Goal: Find specific page/section: Find specific page/section

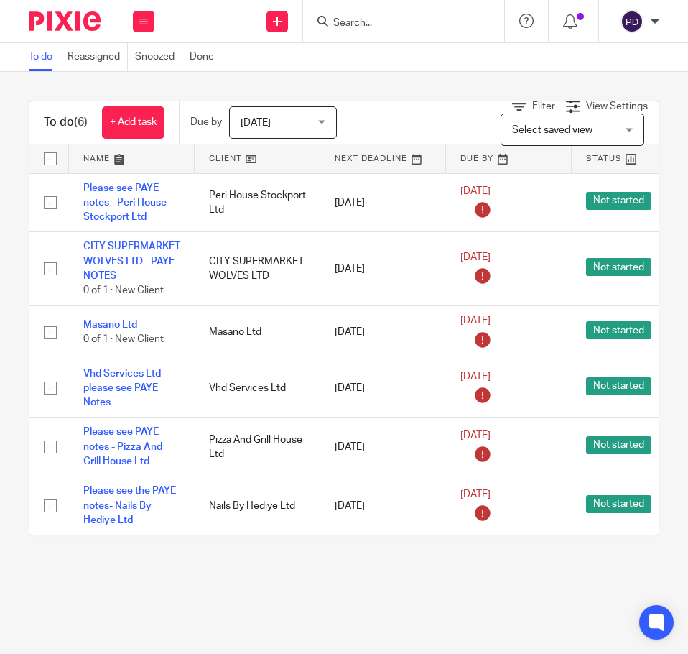
click at [382, 18] on input "Search" at bounding box center [396, 23] width 129 height 13
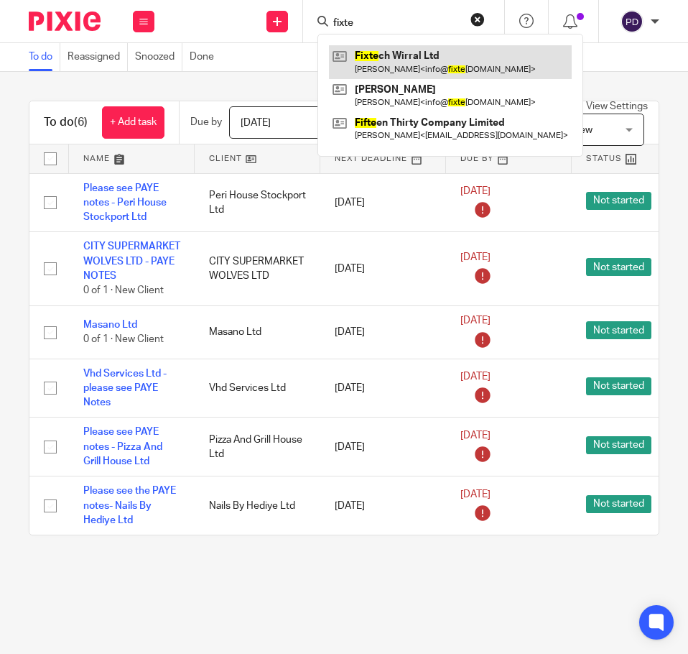
type input "fixte"
click at [395, 50] on link at bounding box center [450, 61] width 243 height 33
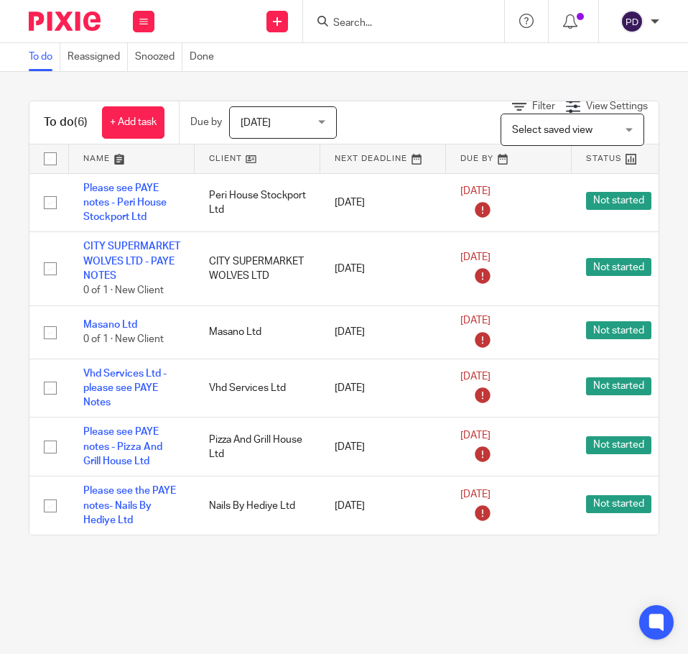
click at [379, 19] on input "Search" at bounding box center [396, 23] width 129 height 13
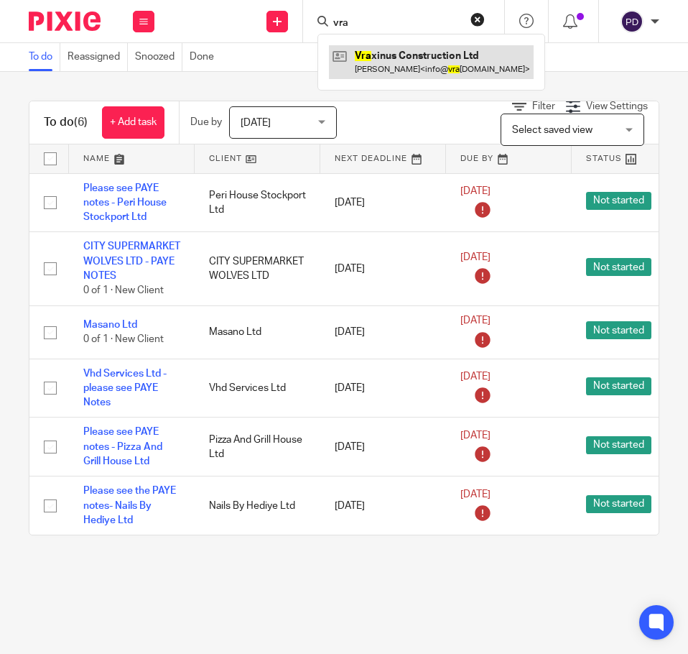
type input "vra"
click at [419, 62] on link at bounding box center [431, 61] width 205 height 33
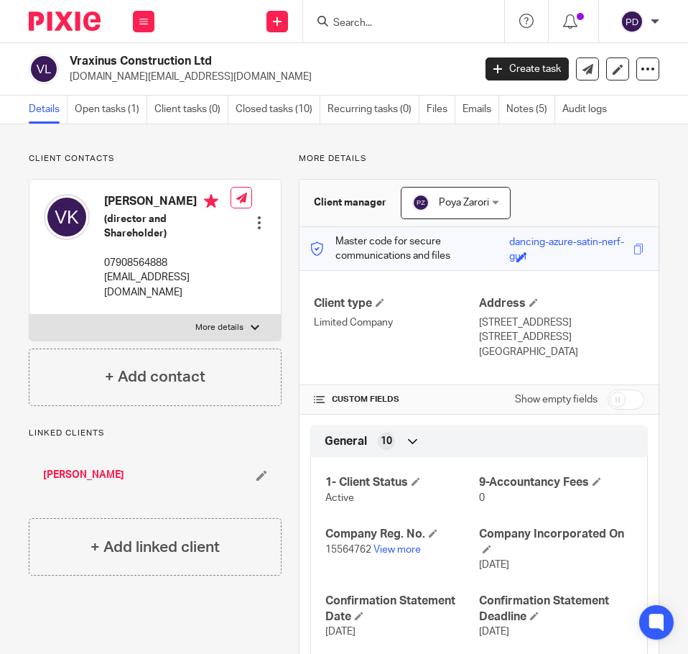
drag, startPoint x: 70, startPoint y: 57, endPoint x: 255, endPoint y: 49, distance: 184.8
click at [255, 49] on div "Vraxinus Construction Ltd vraxinus.ltd@gmail.com Create task Update from Compan…" at bounding box center [344, 69] width 688 height 52
copy h2 "Vraxinus Construction Ltd"
drag, startPoint x: 113, startPoint y: 198, endPoint x: 170, endPoint y: 201, distance: 57.6
click at [170, 201] on div "Vahid Khalili (director and Shareholder) 07908564888 info@vraxinus.co.uk" at bounding box center [137, 247] width 187 height 120
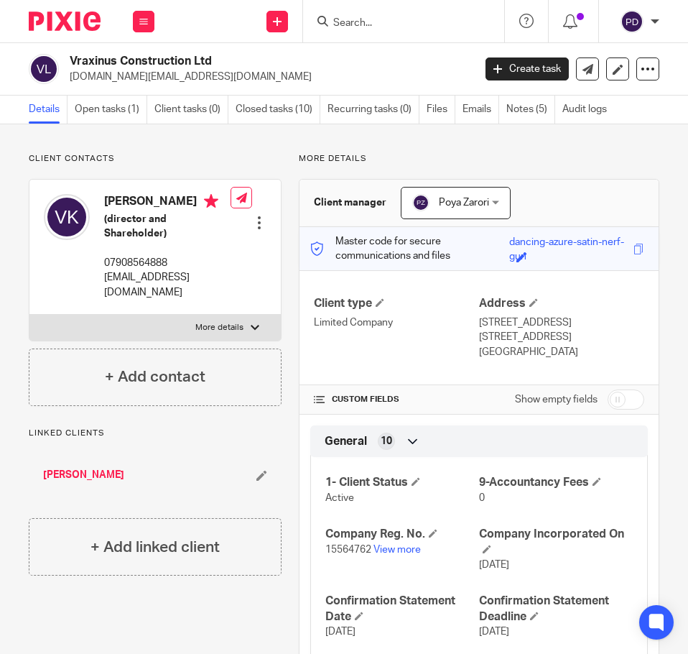
copy h4 "[PERSON_NAME]"
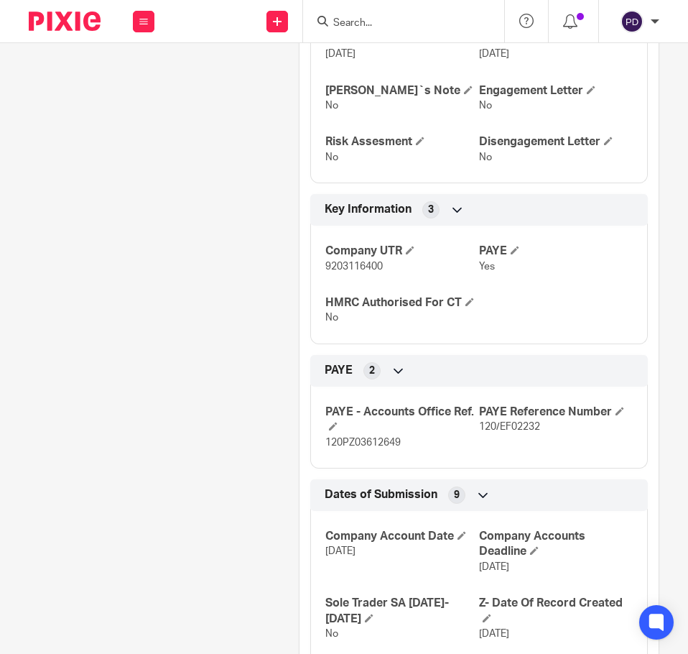
scroll to position [718, 0]
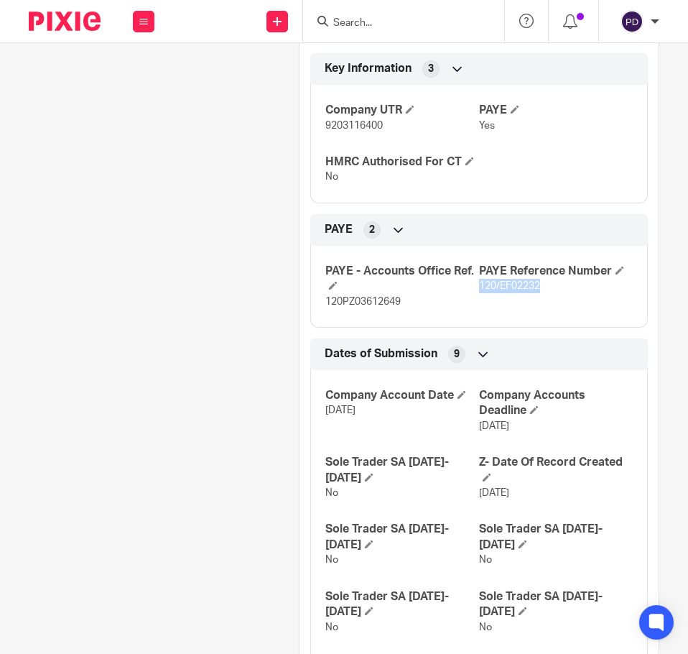
drag, startPoint x: 473, startPoint y: 284, endPoint x: 540, endPoint y: 287, distance: 66.9
click at [540, 287] on p "120/EF02232" at bounding box center [556, 286] width 154 height 14
copy span "120/EF02232"
click at [369, 302] on span "120PZ03612649" at bounding box center [362, 302] width 75 height 10
click at [369, 301] on span "120PZ03612649" at bounding box center [362, 302] width 75 height 10
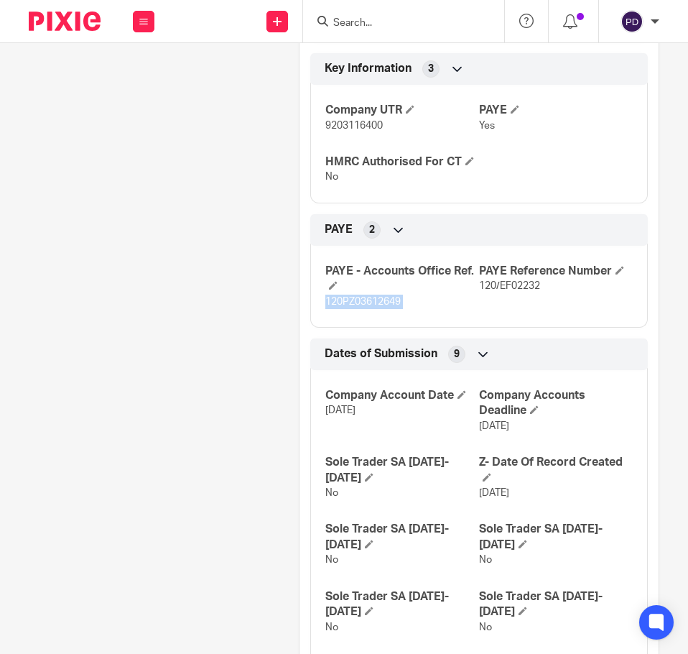
click at [369, 301] on span "120PZ03612649" at bounding box center [362, 302] width 75 height 10
copy p "120PZ03612649"
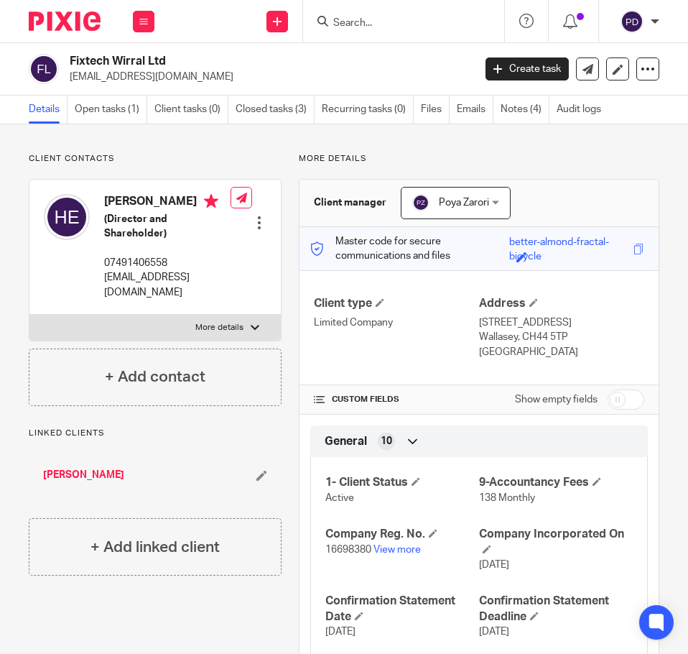
scroll to position [718, 0]
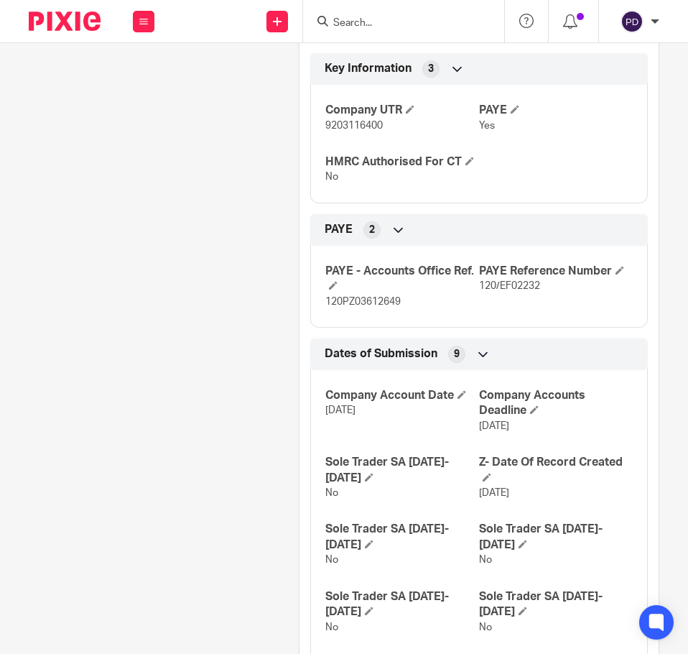
click at [363, 23] on input "Search" at bounding box center [396, 23] width 129 height 13
type input "r"
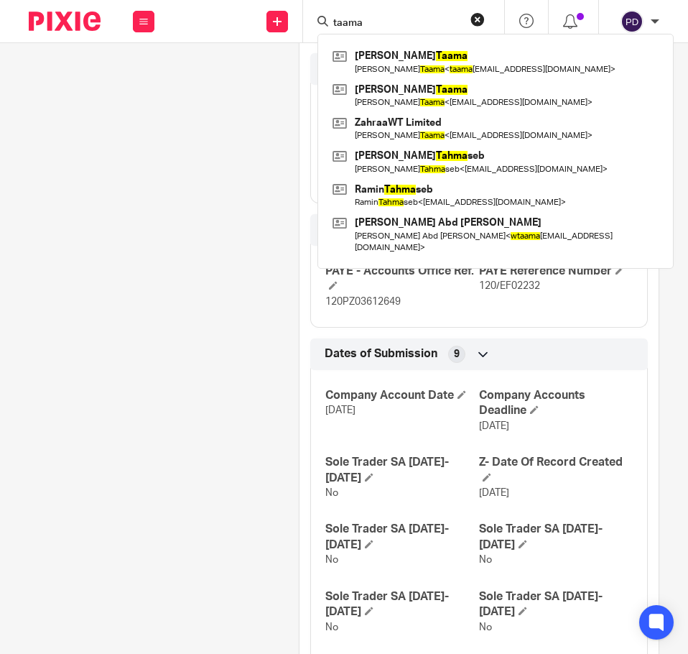
type input "taama"
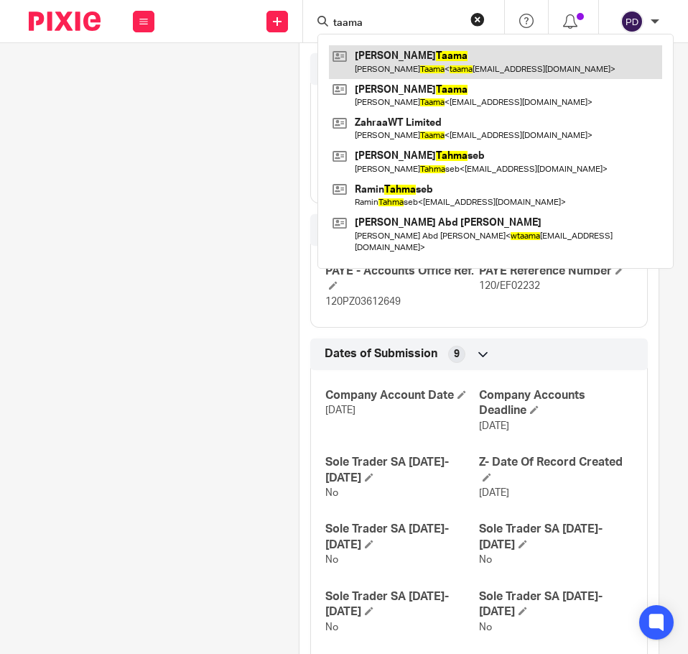
click at [392, 61] on link at bounding box center [495, 61] width 333 height 33
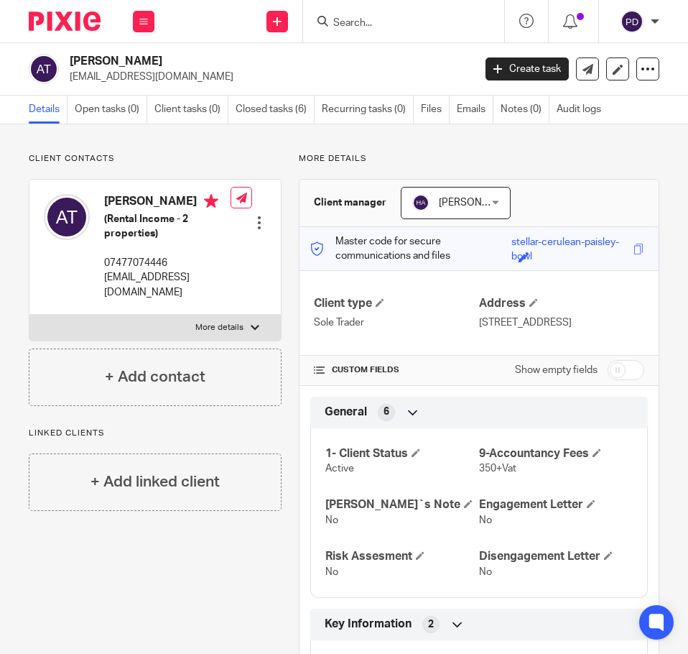
click at [160, 329] on label "More details" at bounding box center [154, 328] width 251 height 26
click at [29, 315] on input "More details" at bounding box center [29, 314] width 1 height 1
checkbox input "true"
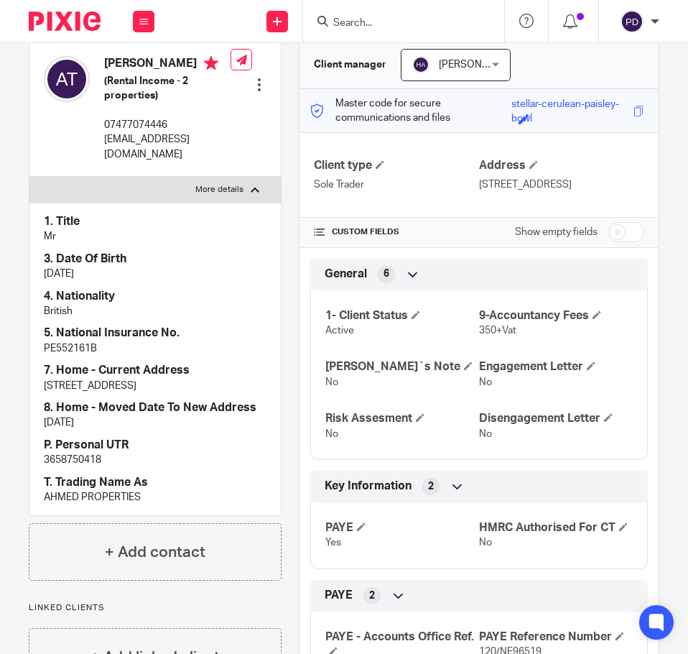
scroll to position [144, 0]
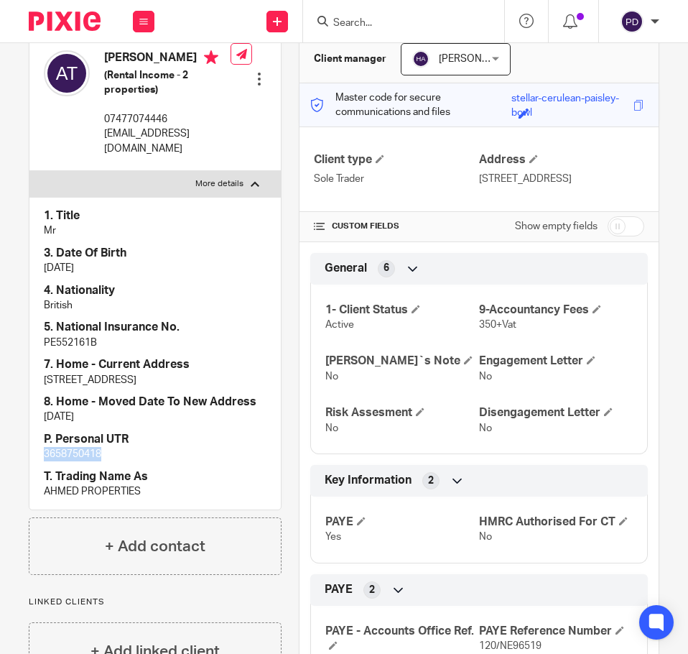
drag, startPoint x: 118, startPoint y: 462, endPoint x: 4, endPoint y: 450, distance: 114.9
click at [4, 450] on div "Client contacts Ahmed Wathiq Taama (Rental Income - 2 properties) 07477074446 t…" at bounding box center [344, 550] width 688 height 1139
copy p "3658750418"
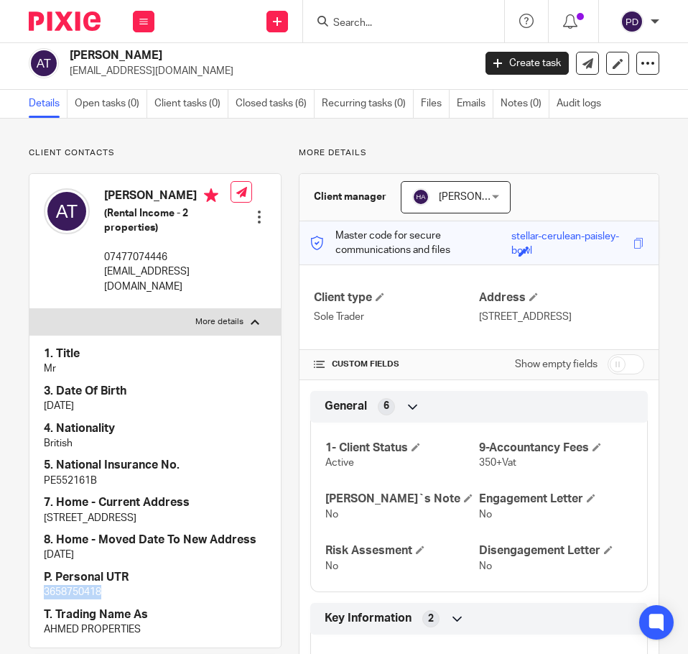
scroll to position [0, 0]
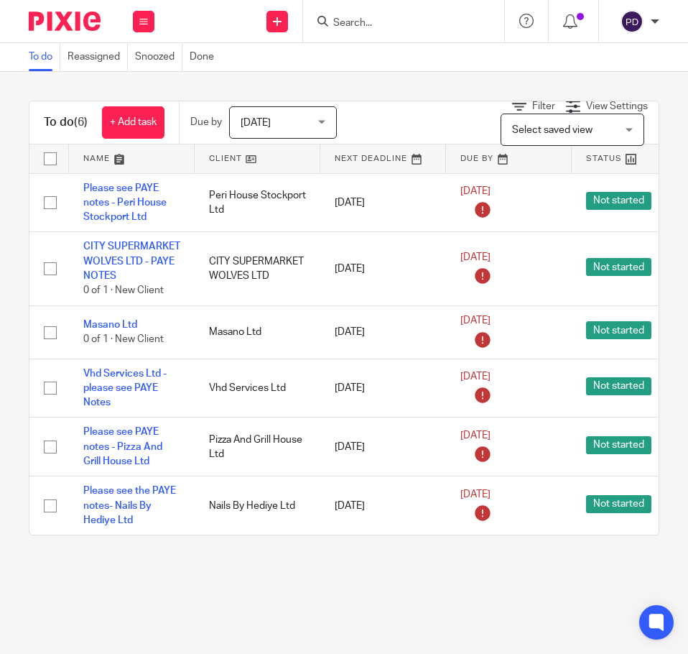
click at [385, 22] on input "Search" at bounding box center [396, 23] width 129 height 13
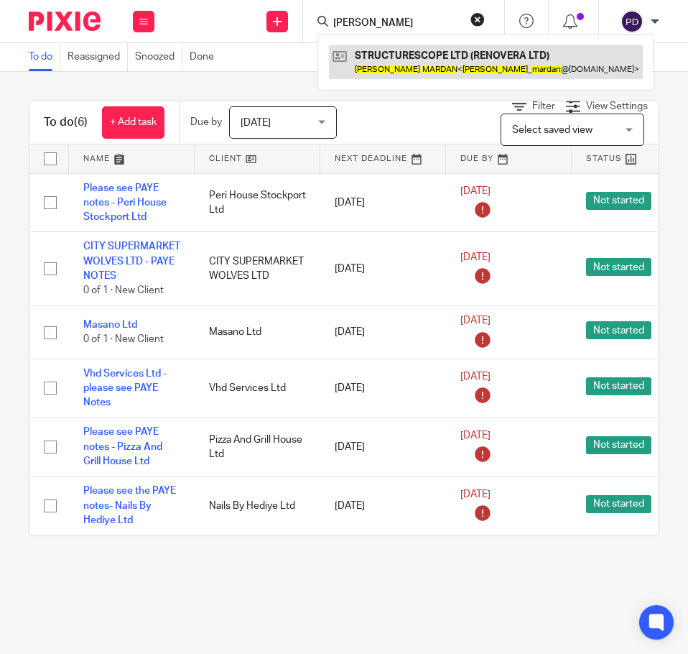
type input "[PERSON_NAME]"
click at [390, 64] on link at bounding box center [486, 61] width 314 height 33
